Goal: Navigation & Orientation: Find specific page/section

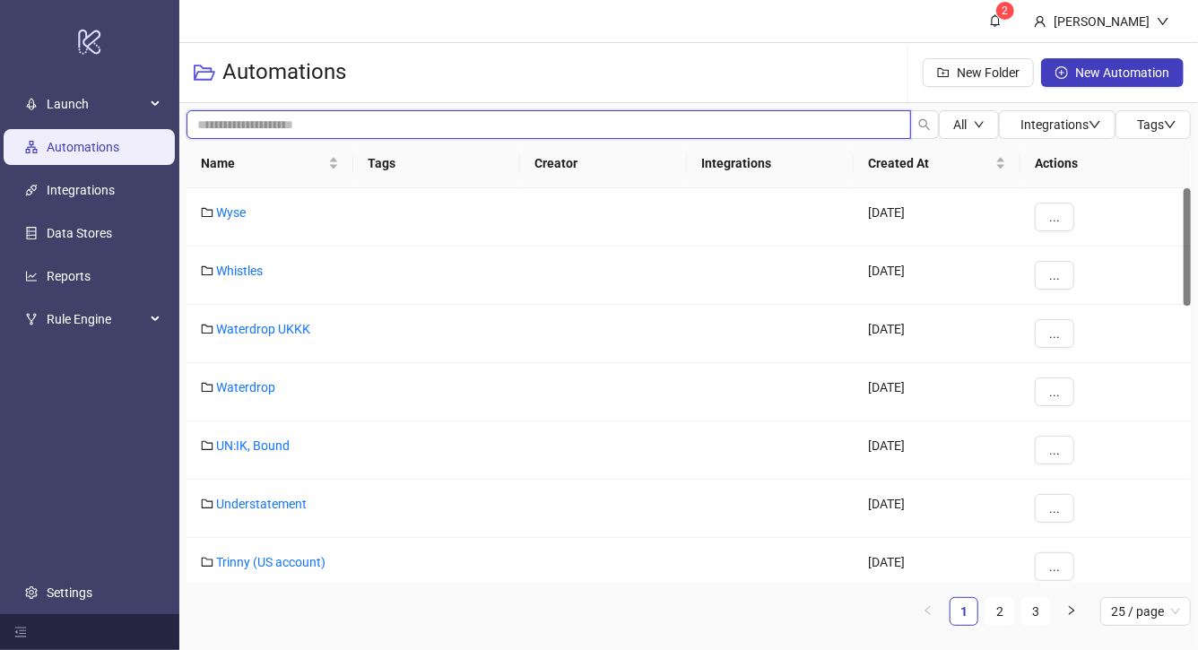
click at [407, 126] on input "search" at bounding box center [549, 124] width 725 height 29
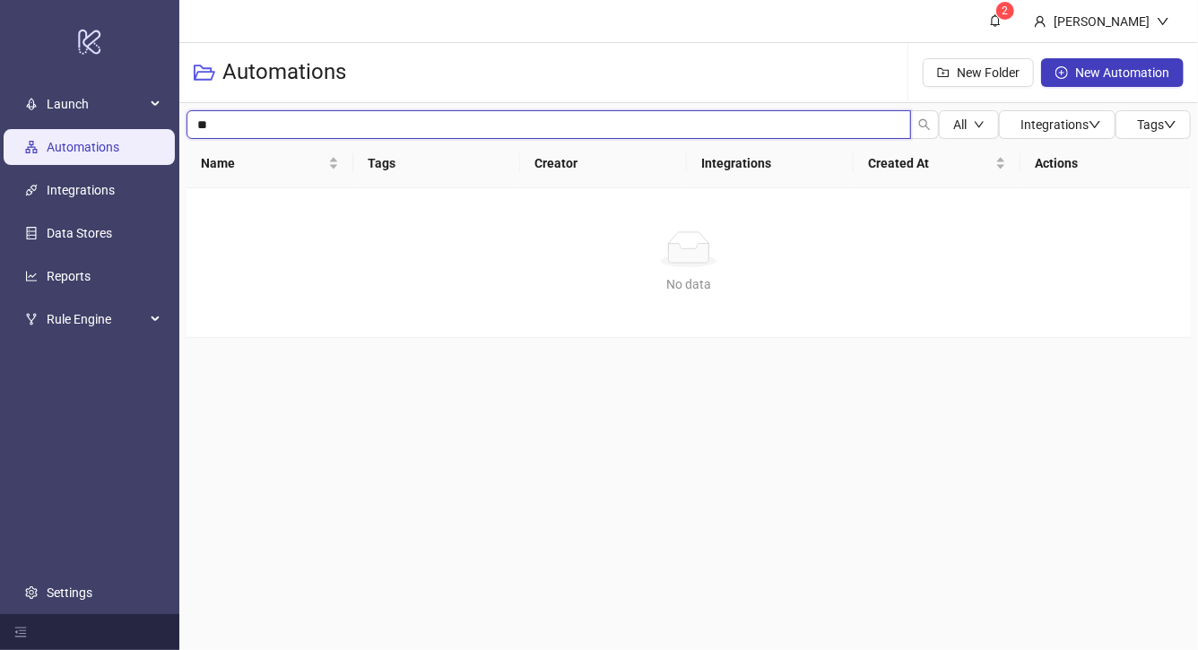
type input "*"
click at [384, 83] on div "Automations New Folder New Automation" at bounding box center [688, 73] width 1019 height 60
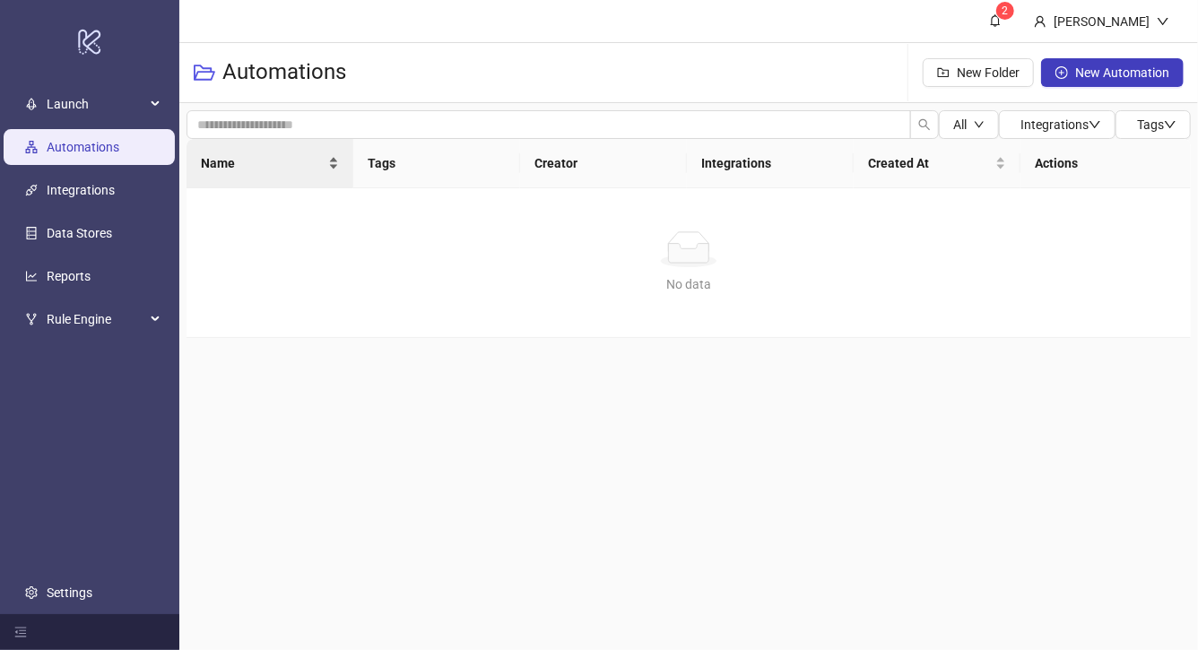
click at [301, 154] on span "Name" at bounding box center [263, 163] width 124 height 20
click at [327, 164] on div "Name" at bounding box center [270, 163] width 138 height 20
click at [100, 166] on ul "Launch Automations Integrations Data Stores Reports Rule Engine Settings" at bounding box center [89, 349] width 179 height 532
click at [81, 117] on span "Launch" at bounding box center [96, 104] width 99 height 36
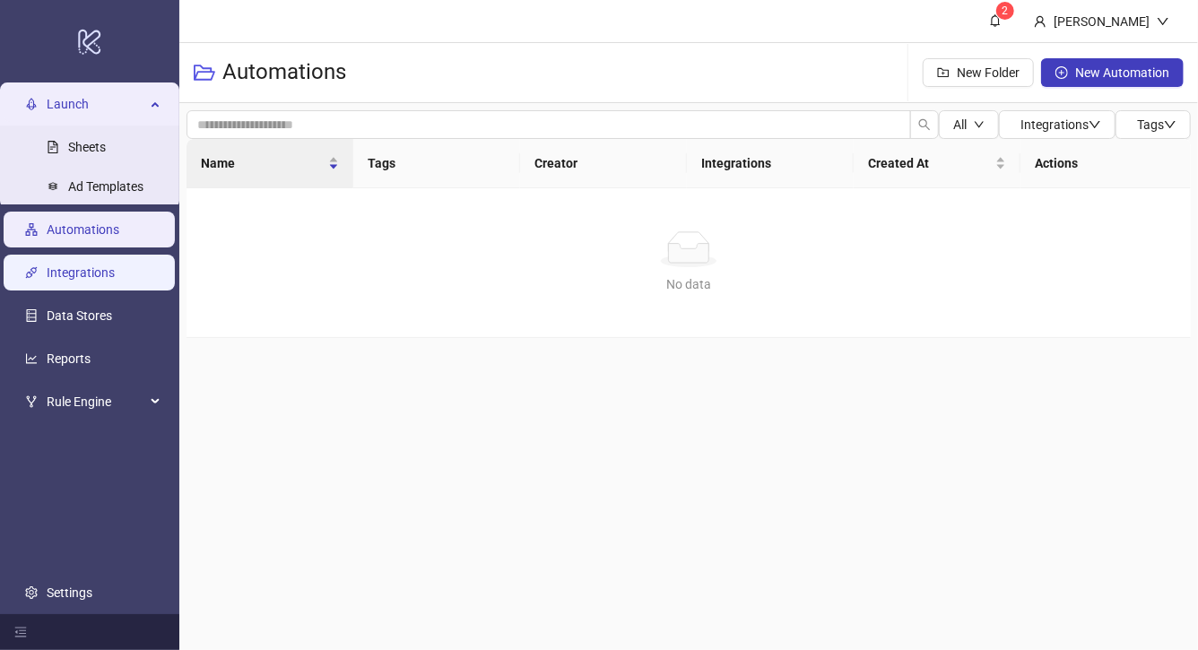
click at [87, 266] on link "Integrations" at bounding box center [81, 273] width 68 height 14
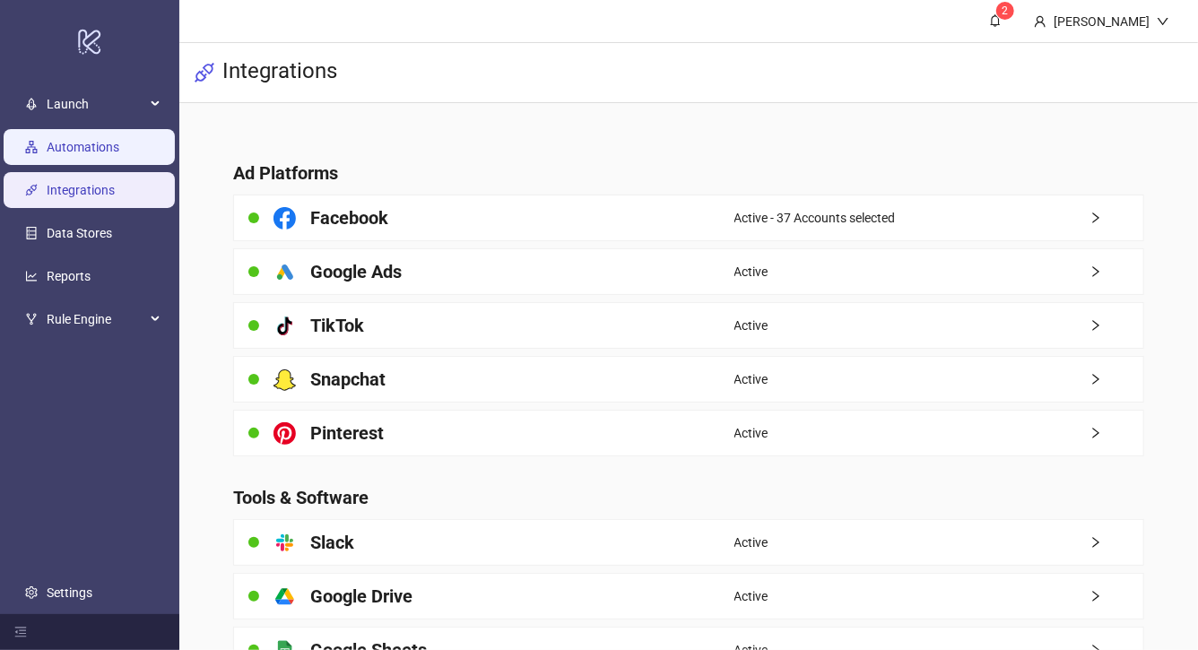
click at [119, 152] on link "Automations" at bounding box center [83, 147] width 73 height 14
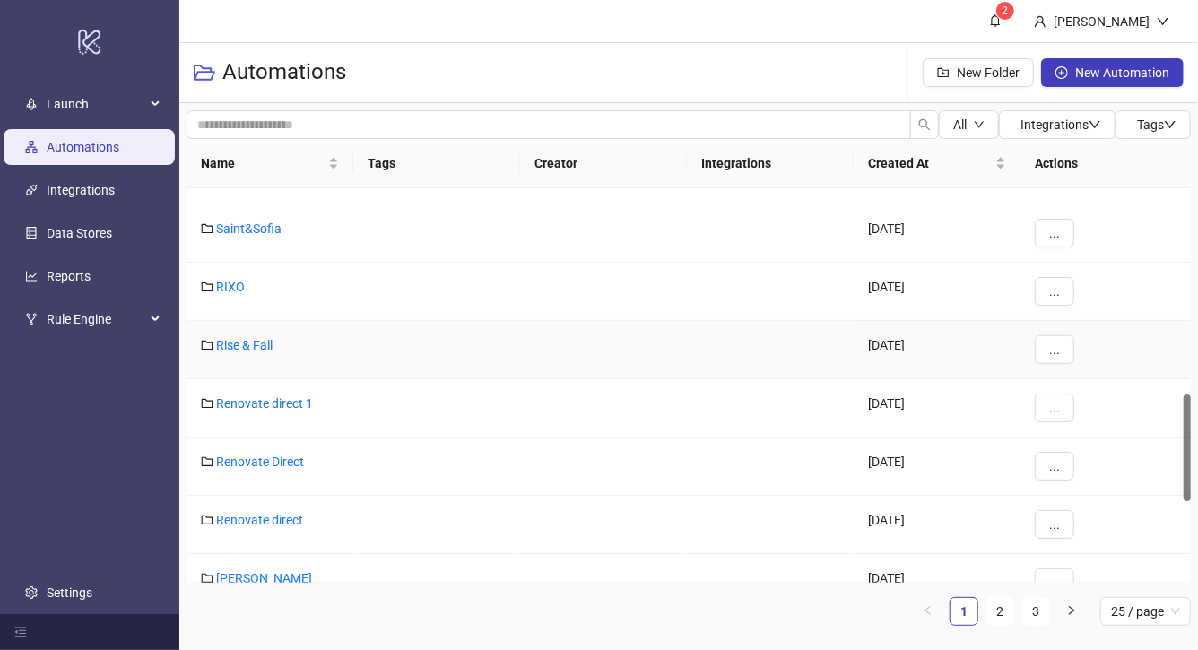
scroll to position [736, 0]
